Goal: Information Seeking & Learning: Find contact information

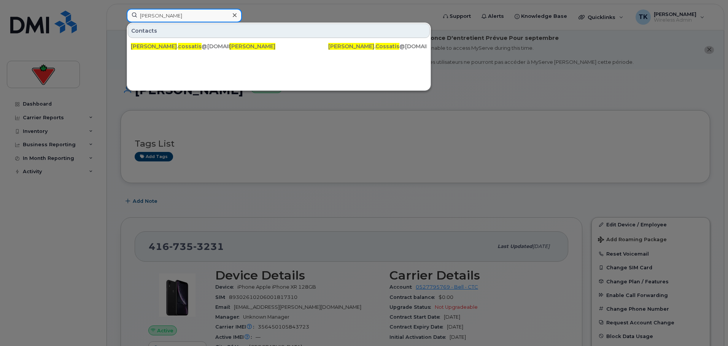
paste input "[PERSON_NAME]"
drag, startPoint x: 188, startPoint y: 15, endPoint x: 29, endPoint y: 14, distance: 158.5
click at [121, 14] on div "[PERSON_NAME] Contacts [PERSON_NAME] . cossatis @[DOMAIN_NAME] [PERSON_NAME] [P…" at bounding box center [279, 17] width 317 height 17
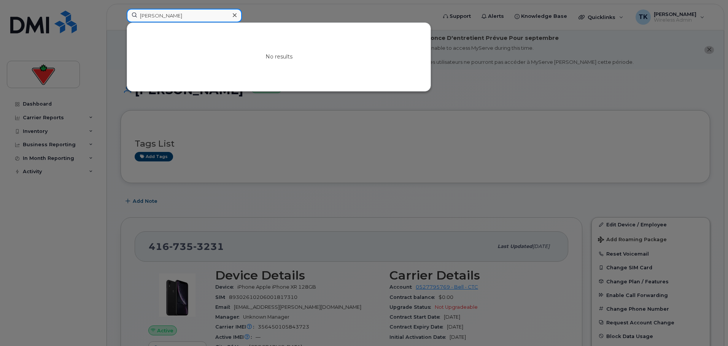
paste input "[PERSON_NAME]"
drag, startPoint x: 178, startPoint y: 14, endPoint x: 96, endPoint y: 10, distance: 82.6
click at [121, 10] on div "[PERSON_NAME] No results" at bounding box center [279, 17] width 317 height 17
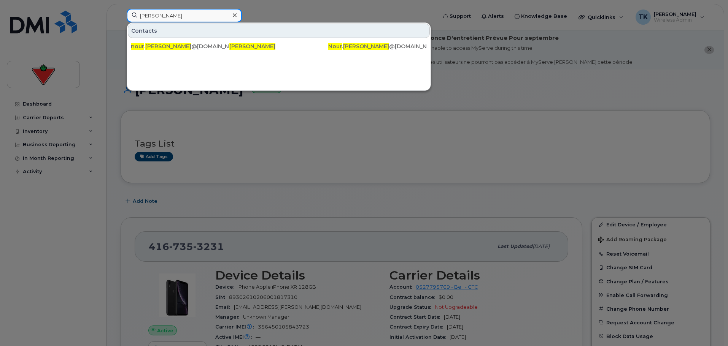
drag, startPoint x: 194, startPoint y: 15, endPoint x: 73, endPoint y: 13, distance: 120.1
click at [121, 14] on div "[PERSON_NAME] Contacts nour . [PERSON_NAME] @[DOMAIN_NAME] [PERSON_NAME] Nour .…" at bounding box center [279, 17] width 317 height 17
paste input "[PERSON_NAME]"
drag, startPoint x: 176, startPoint y: 16, endPoint x: 95, endPoint y: 16, distance: 81.0
click at [121, 16] on div "[PERSON_NAME] Contacts ajay . [PERSON_NAME] @[DOMAIN_NAME] [PERSON_NAME] [PERSO…" at bounding box center [279, 17] width 317 height 17
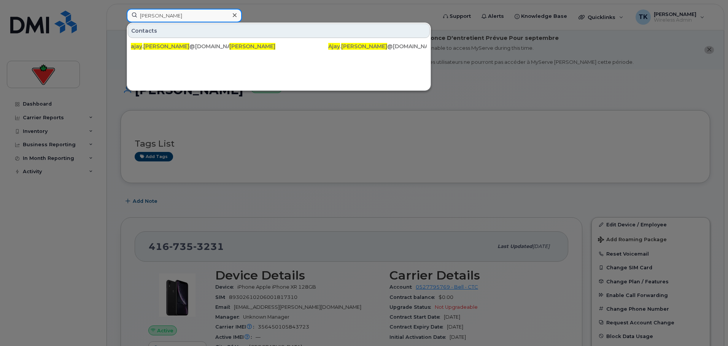
paste input "[PERSON_NAME]"
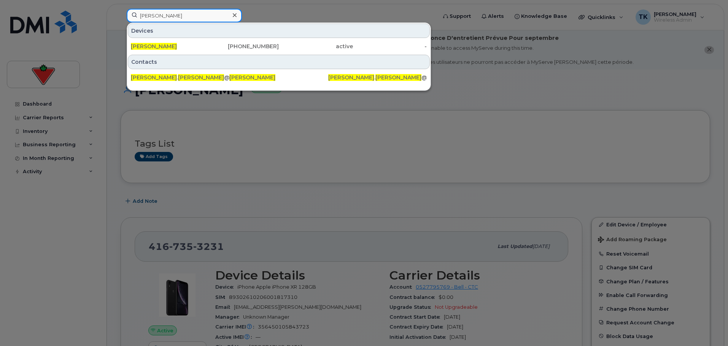
paste input "[PERSON_NAME]"
drag, startPoint x: 193, startPoint y: 14, endPoint x: 81, endPoint y: 14, distance: 112.5
click at [121, 14] on div "[PERSON_NAME] Devices [PERSON_NAME] [PHONE_NUMBER] active - Contacts [PERSON_NA…" at bounding box center [279, 17] width 317 height 17
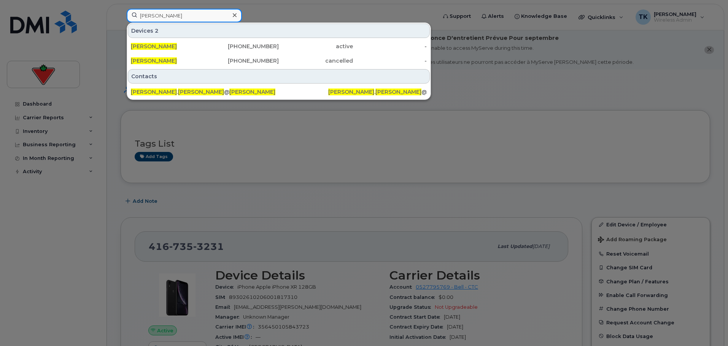
paste input "[PERSON_NAME]"
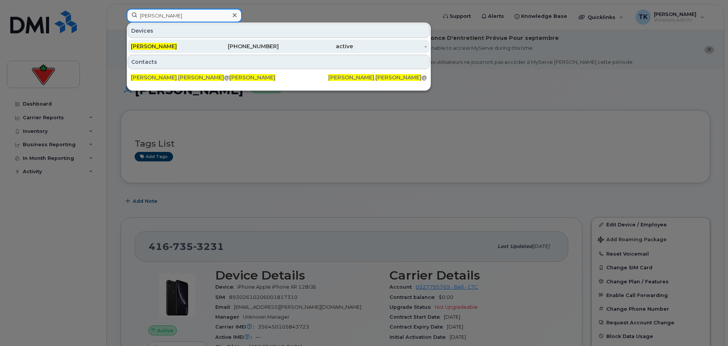
type input "[PERSON_NAME]"
click at [164, 49] on span "[PERSON_NAME]" at bounding box center [154, 46] width 46 height 7
